Goal: Task Accomplishment & Management: Complete application form

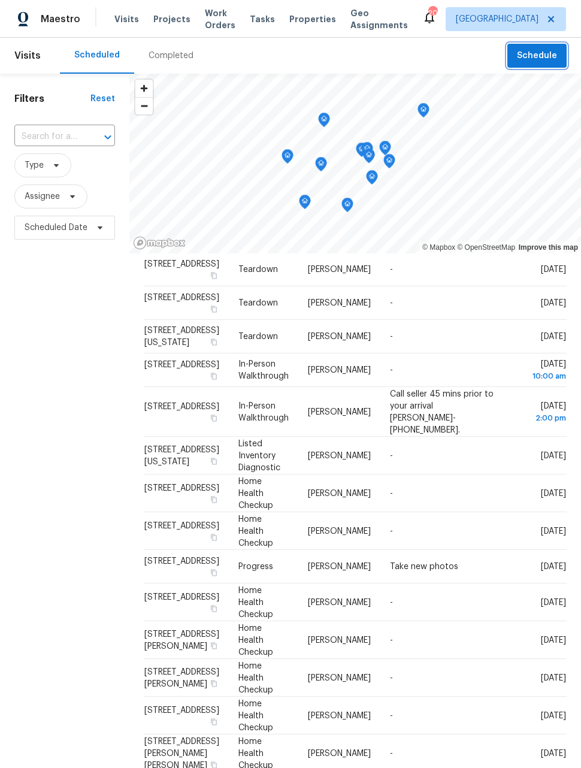
click at [537, 51] on span "Schedule" at bounding box center [537, 56] width 40 height 15
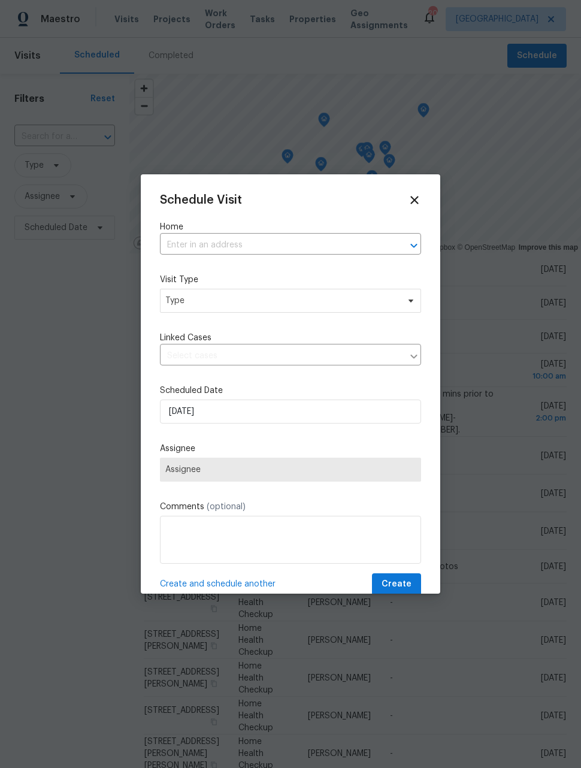
click at [355, 250] on input "text" at bounding box center [274, 245] width 228 height 19
type input "ouray"
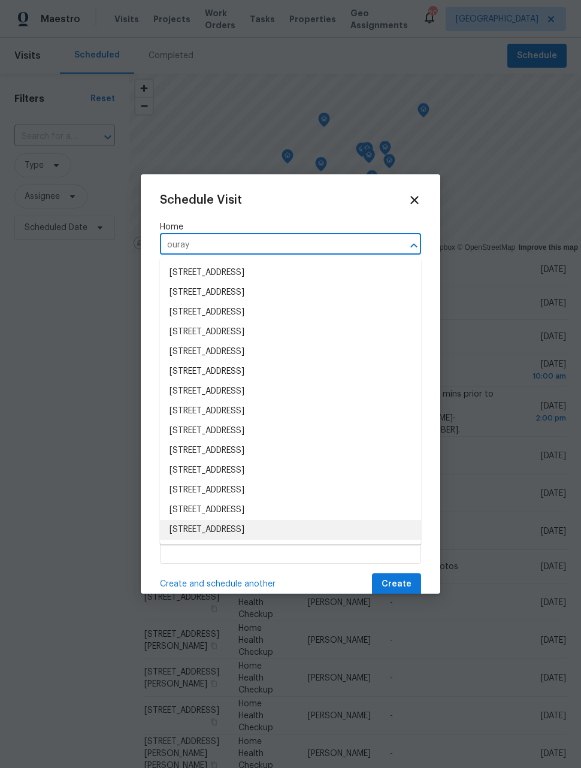
click at [322, 530] on li "2139 S Ouray St, Aurora, CO 80013" at bounding box center [290, 530] width 261 height 20
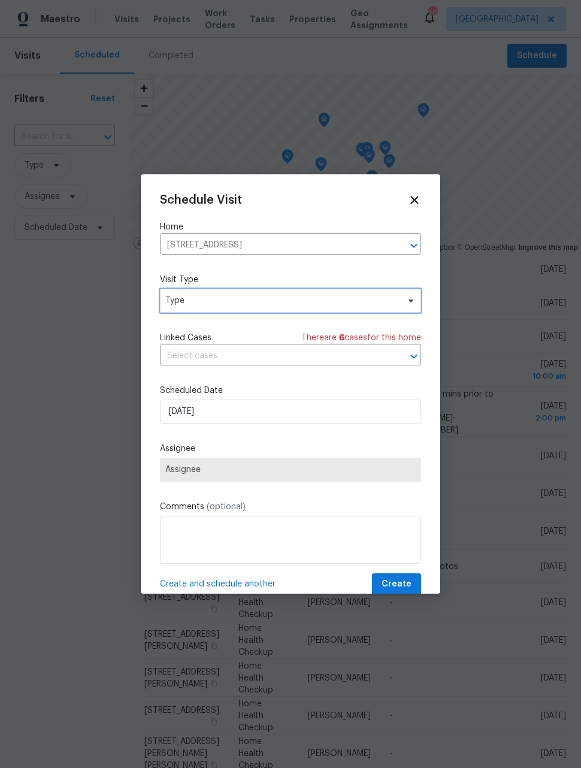
click at [342, 310] on span "Type" at bounding box center [290, 301] width 261 height 24
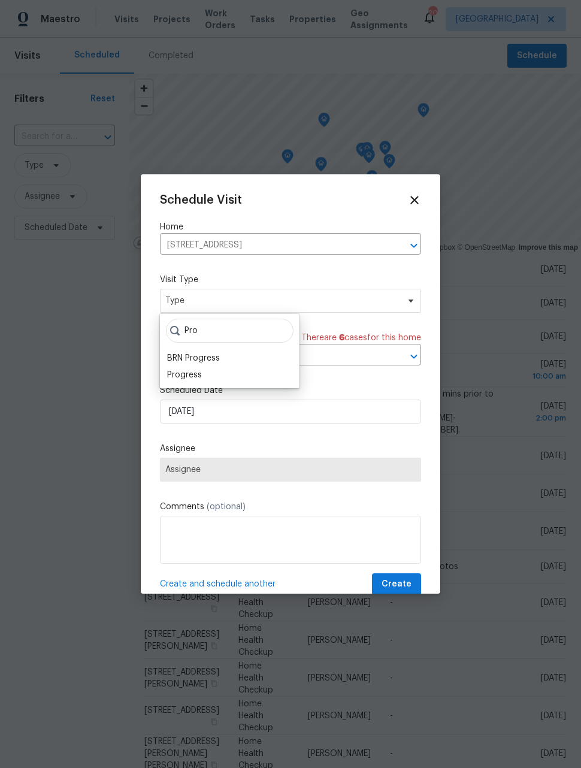
type input "Pro"
click at [199, 373] on div "Progress" at bounding box center [184, 375] width 35 height 12
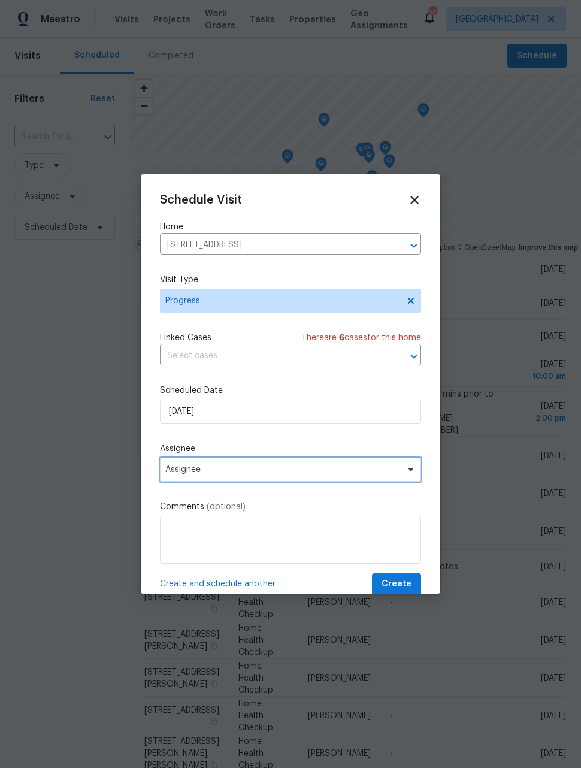
click at [284, 474] on span "Assignee" at bounding box center [282, 470] width 235 height 10
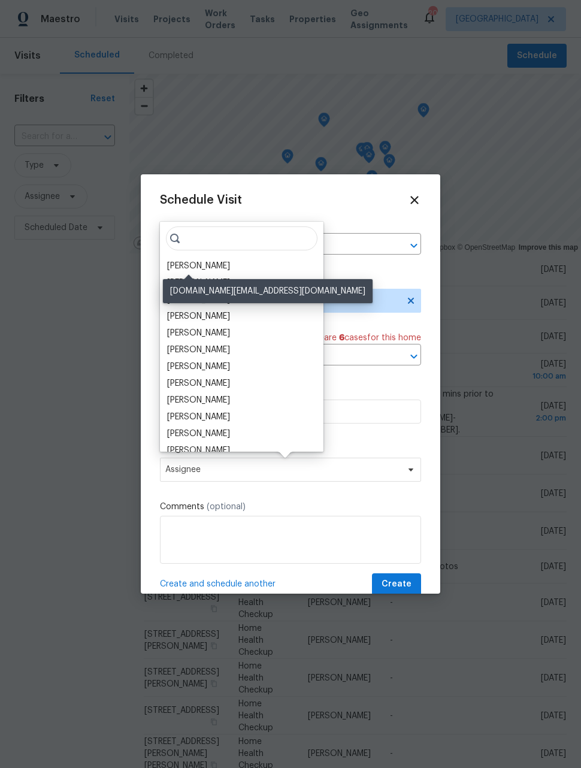
click at [210, 262] on div "[PERSON_NAME]" at bounding box center [198, 266] width 63 height 12
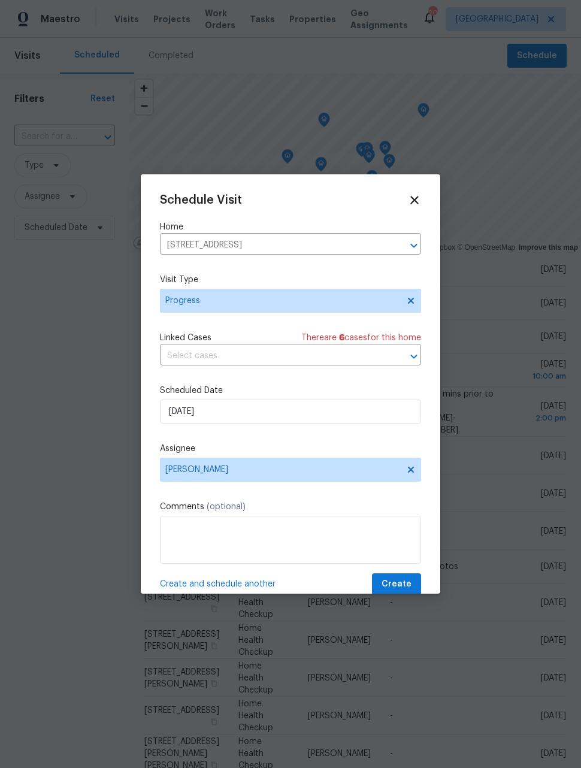
click at [252, 586] on span "Create and schedule another" at bounding box center [218, 584] width 116 height 12
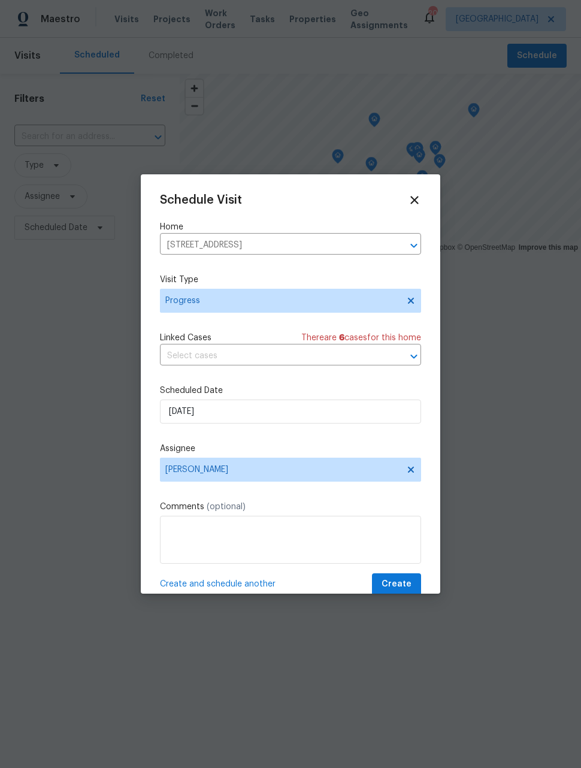
scroll to position [141, 0]
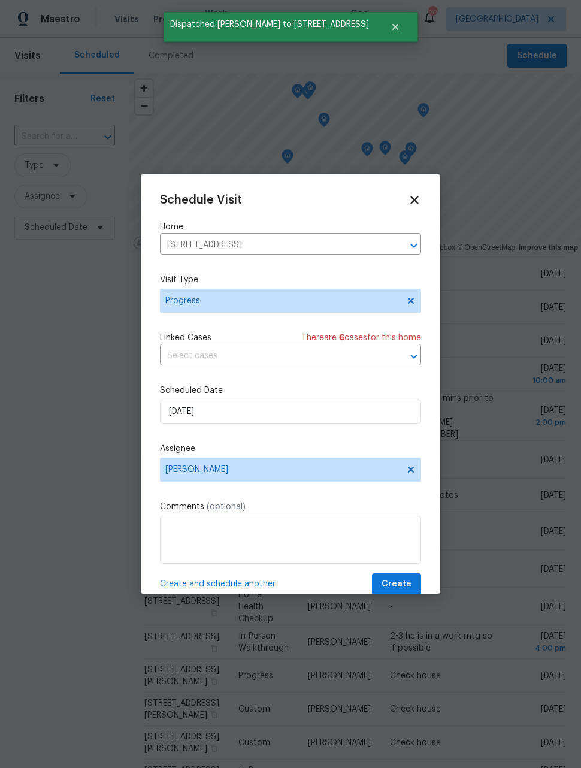
click at [395, 248] on icon "Clear" at bounding box center [398, 246] width 12 height 12
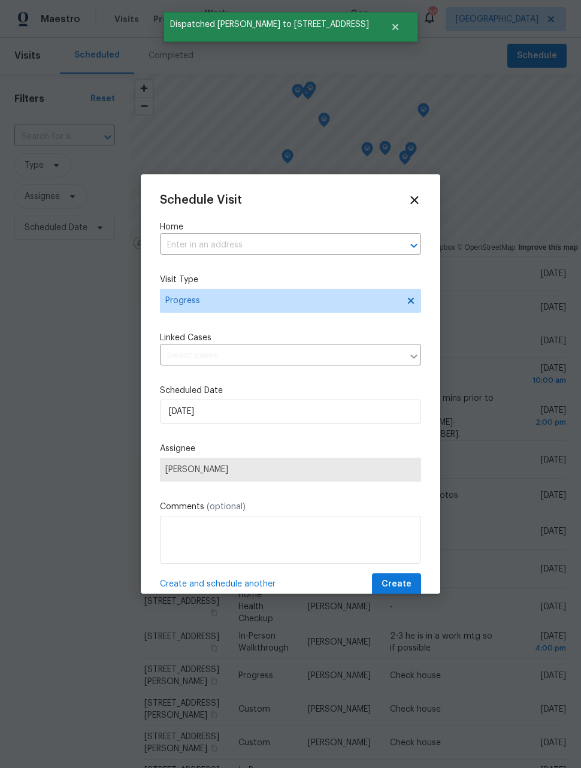
click at [326, 249] on input "text" at bounding box center [274, 245] width 228 height 19
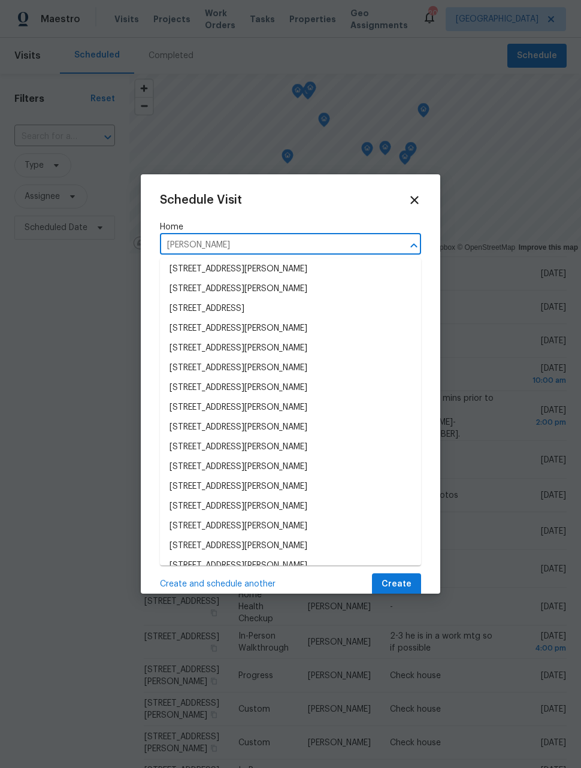
scroll to position [43, 0]
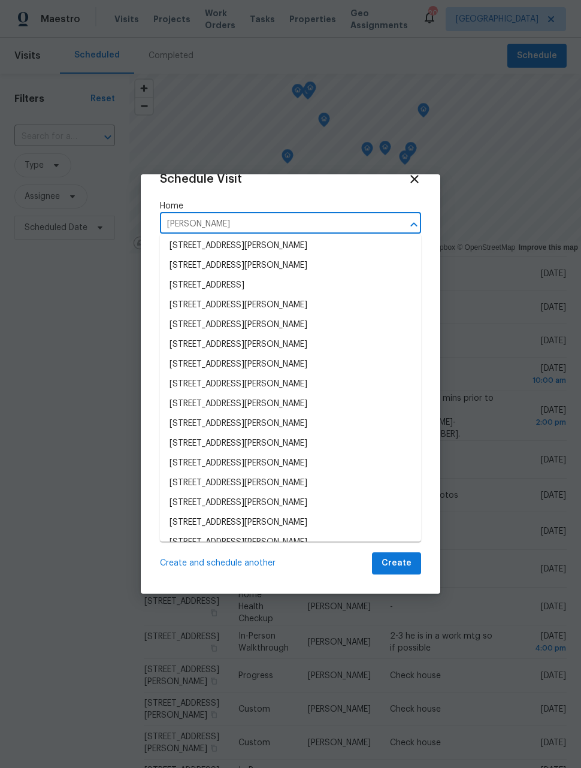
type input "walden"
click at [442, 293] on div at bounding box center [290, 384] width 581 height 768
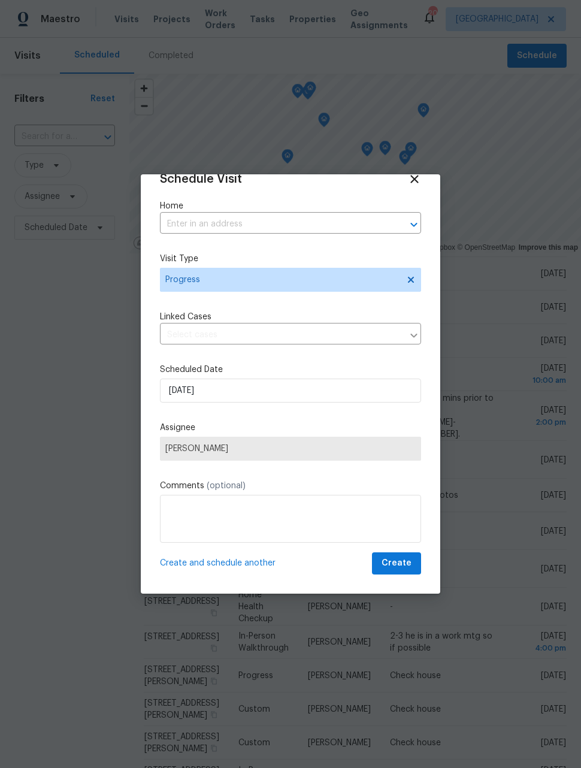
click at [383, 229] on input "text" at bounding box center [274, 224] width 228 height 19
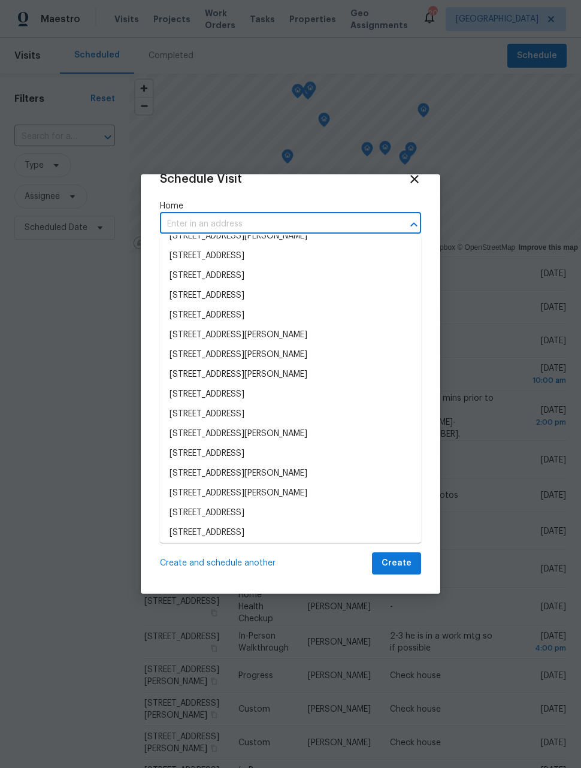
scroll to position [382, 0]
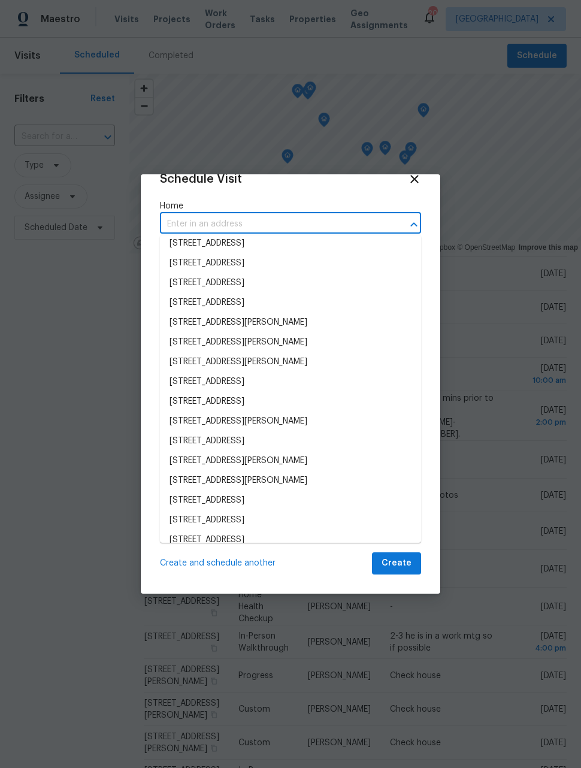
click at [328, 221] on input "text" at bounding box center [274, 224] width 228 height 19
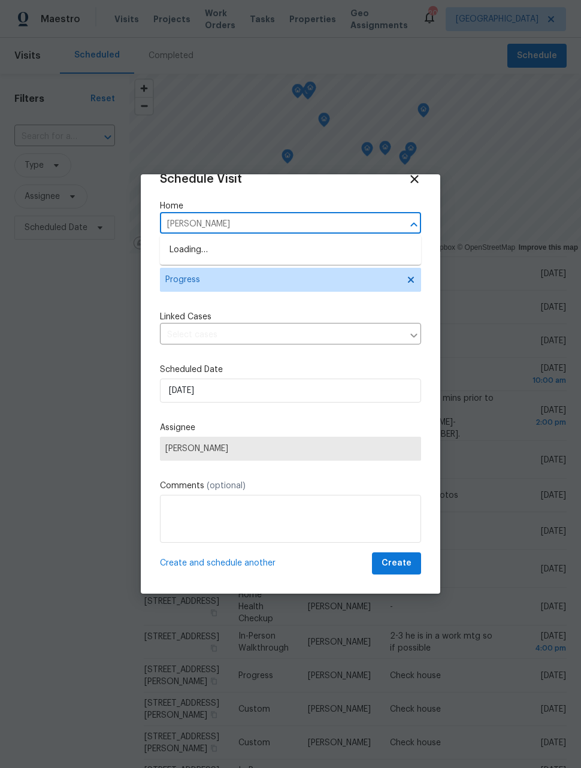
type input "walden"
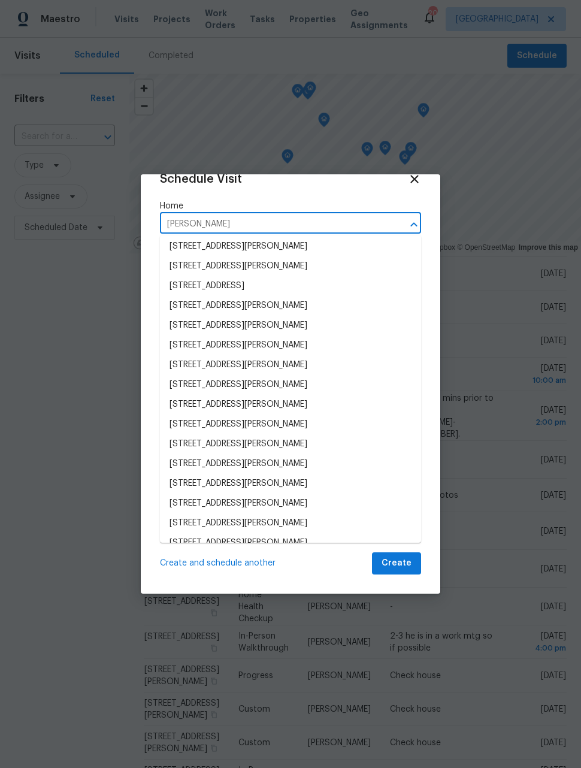
scroll to position [43, 0]
click at [349, 527] on li "1059 S Walden Way Apt 155, Aurora, CO 80017" at bounding box center [290, 524] width 261 height 20
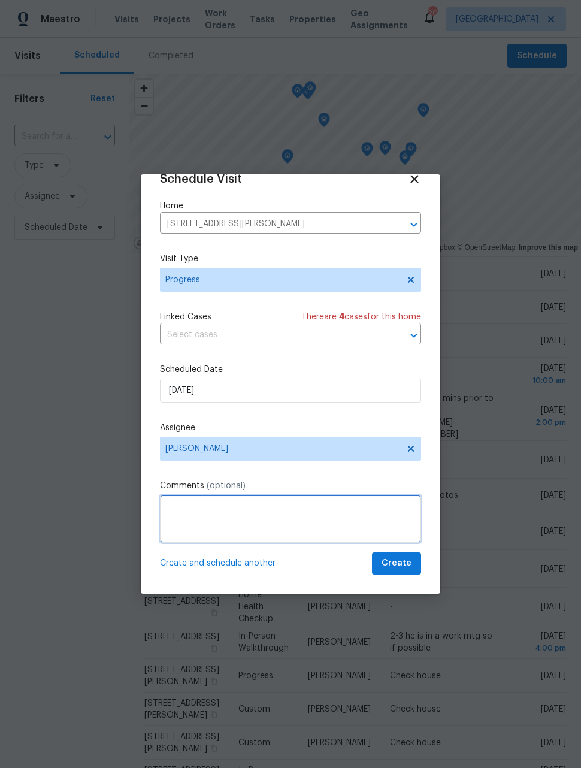
click at [326, 505] on textarea at bounding box center [290, 519] width 261 height 48
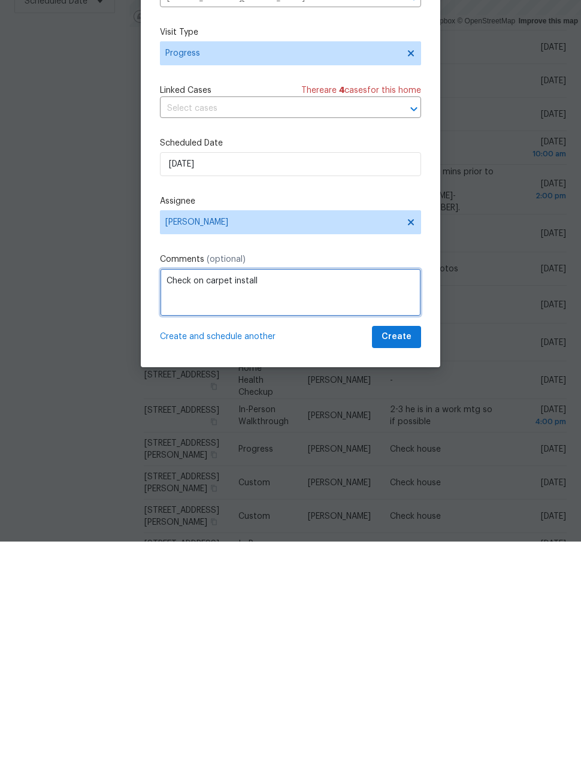
type textarea "Check on carpet install"
click at [243, 557] on span "Create and schedule another" at bounding box center [218, 563] width 116 height 12
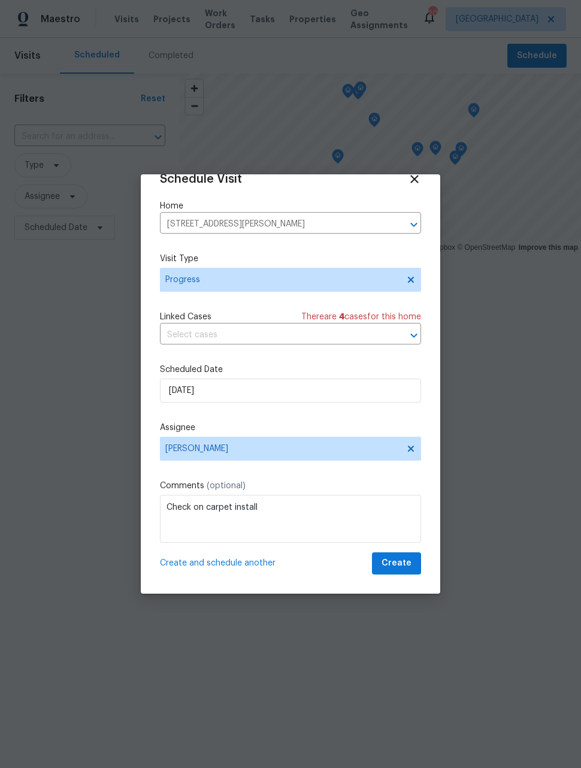
scroll to position [140, 0]
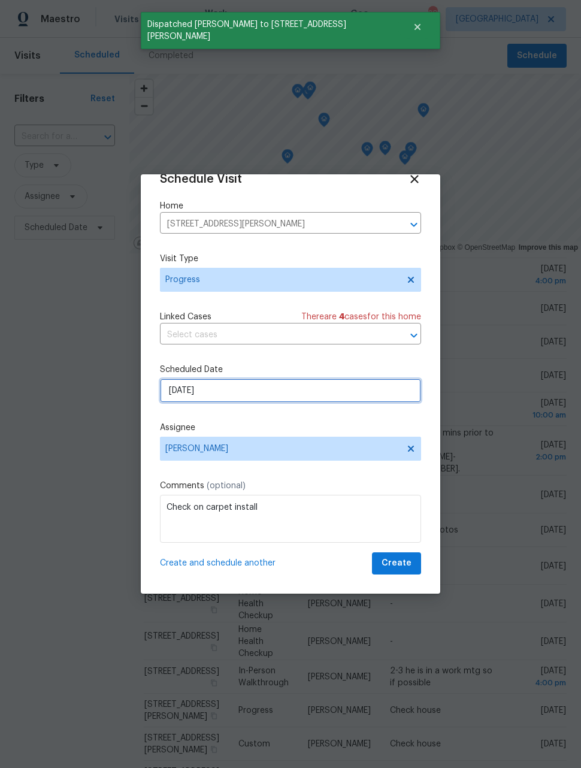
click at [313, 395] on input "9/19/2025" at bounding box center [290, 391] width 261 height 24
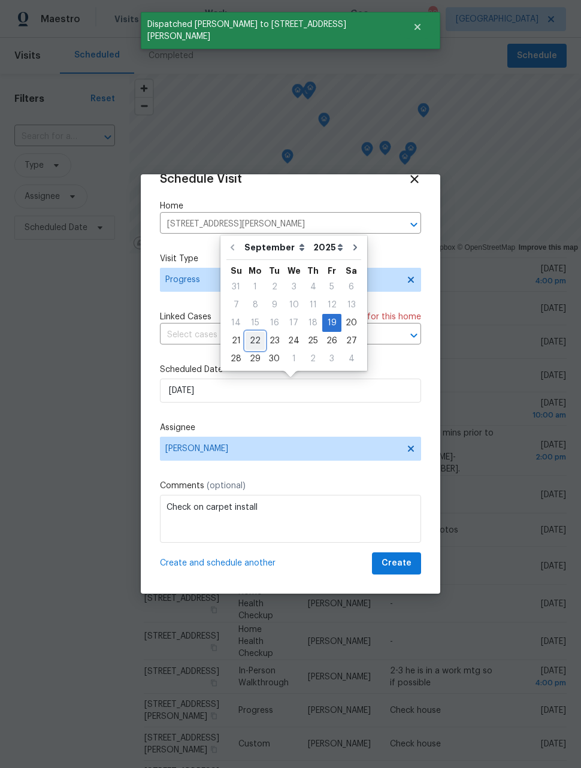
click at [256, 343] on div "22" at bounding box center [255, 340] width 19 height 17
type input "9/22/2025"
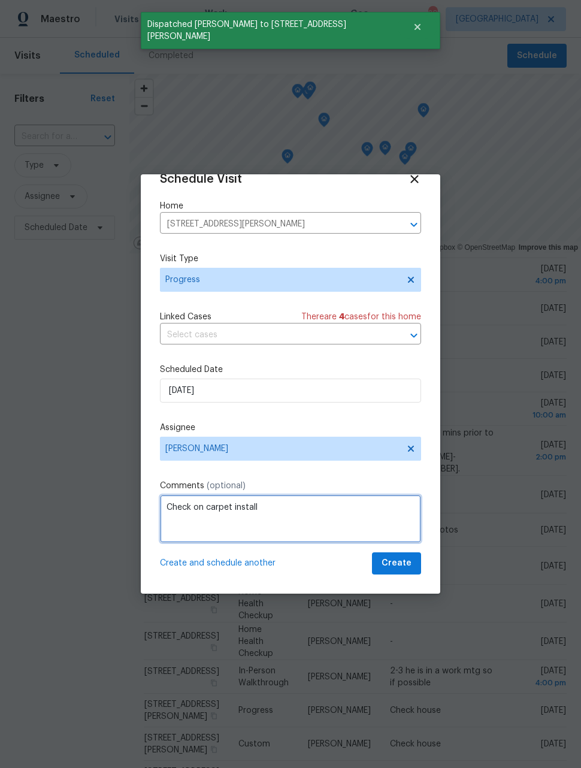
click at [274, 511] on textarea "Check on carpet install" at bounding box center [290, 519] width 261 height 48
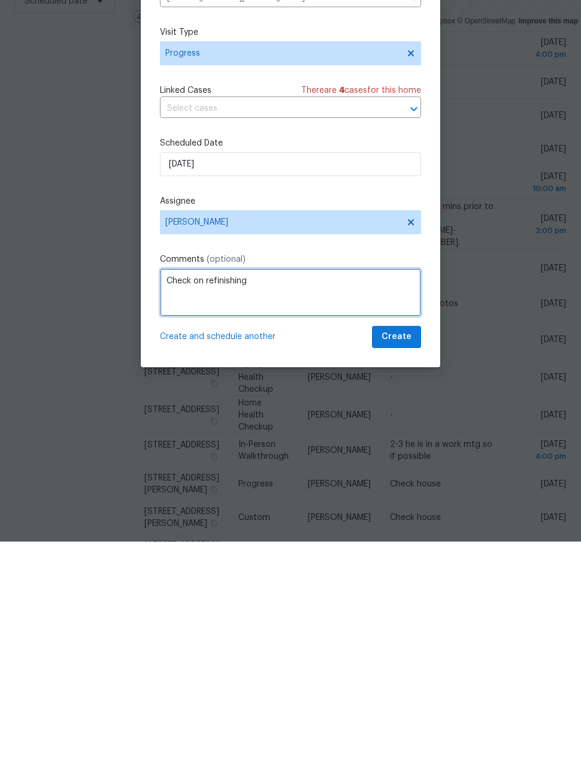
type textarea "Check on refinishing"
click at [398, 556] on span "Create" at bounding box center [397, 563] width 30 height 15
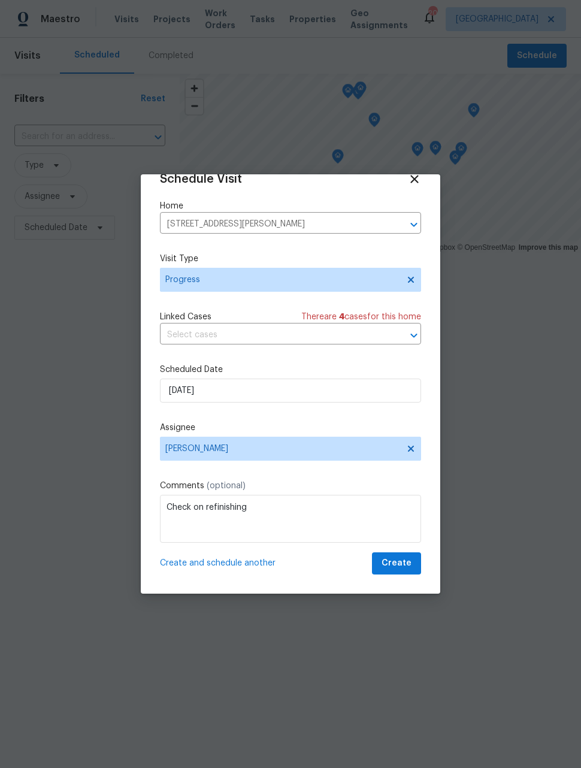
scroll to position [0, 0]
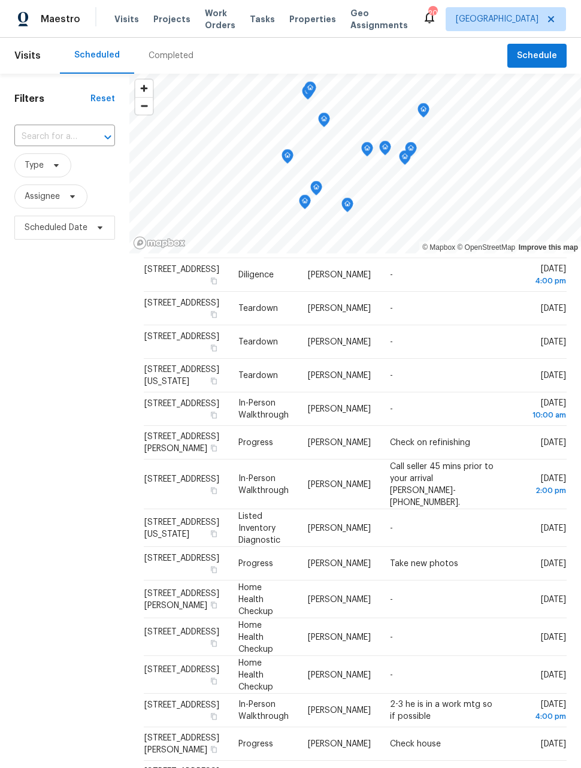
click at [69, 425] on div "Filters Reset ​ Type Assignee Scheduled Date" at bounding box center [64, 471] width 129 height 794
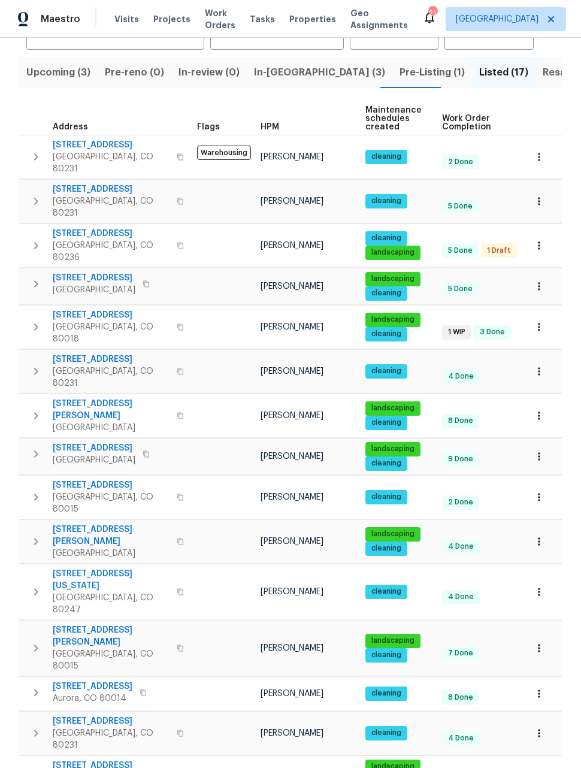
scroll to position [111, 0]
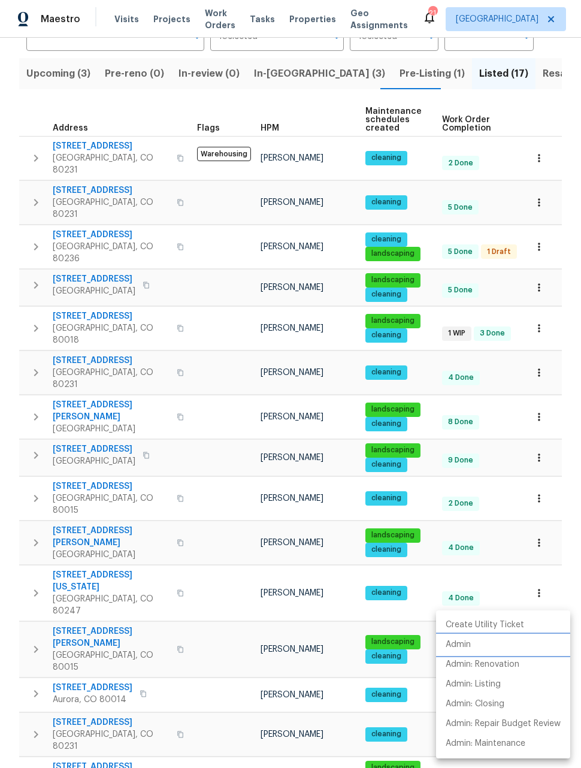
click at [458, 648] on p "Admin" at bounding box center [458, 644] width 25 height 13
